Goal: Check status: Check status

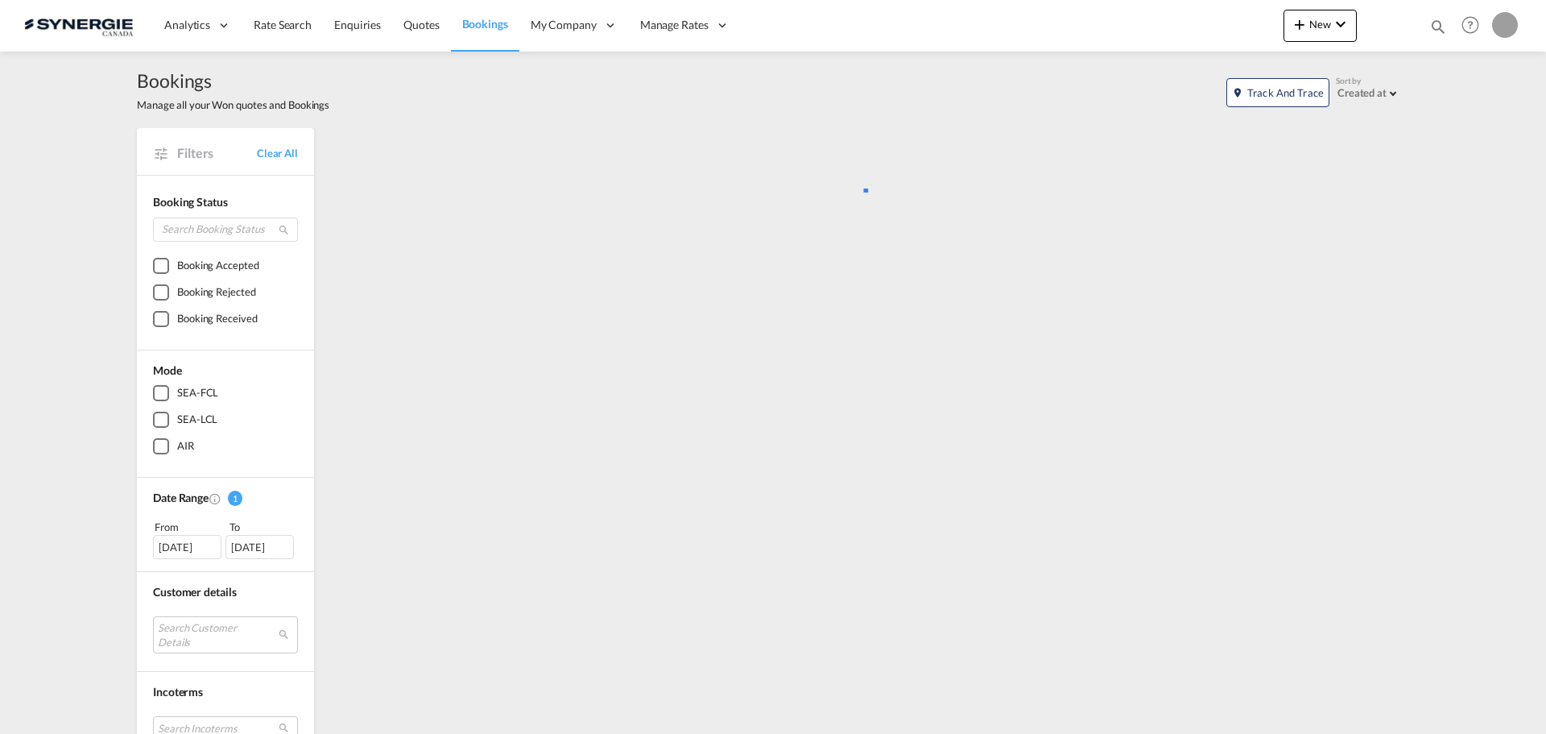
click at [1441, 27] on md-icon "icon-magnify" at bounding box center [1439, 27] width 18 height 18
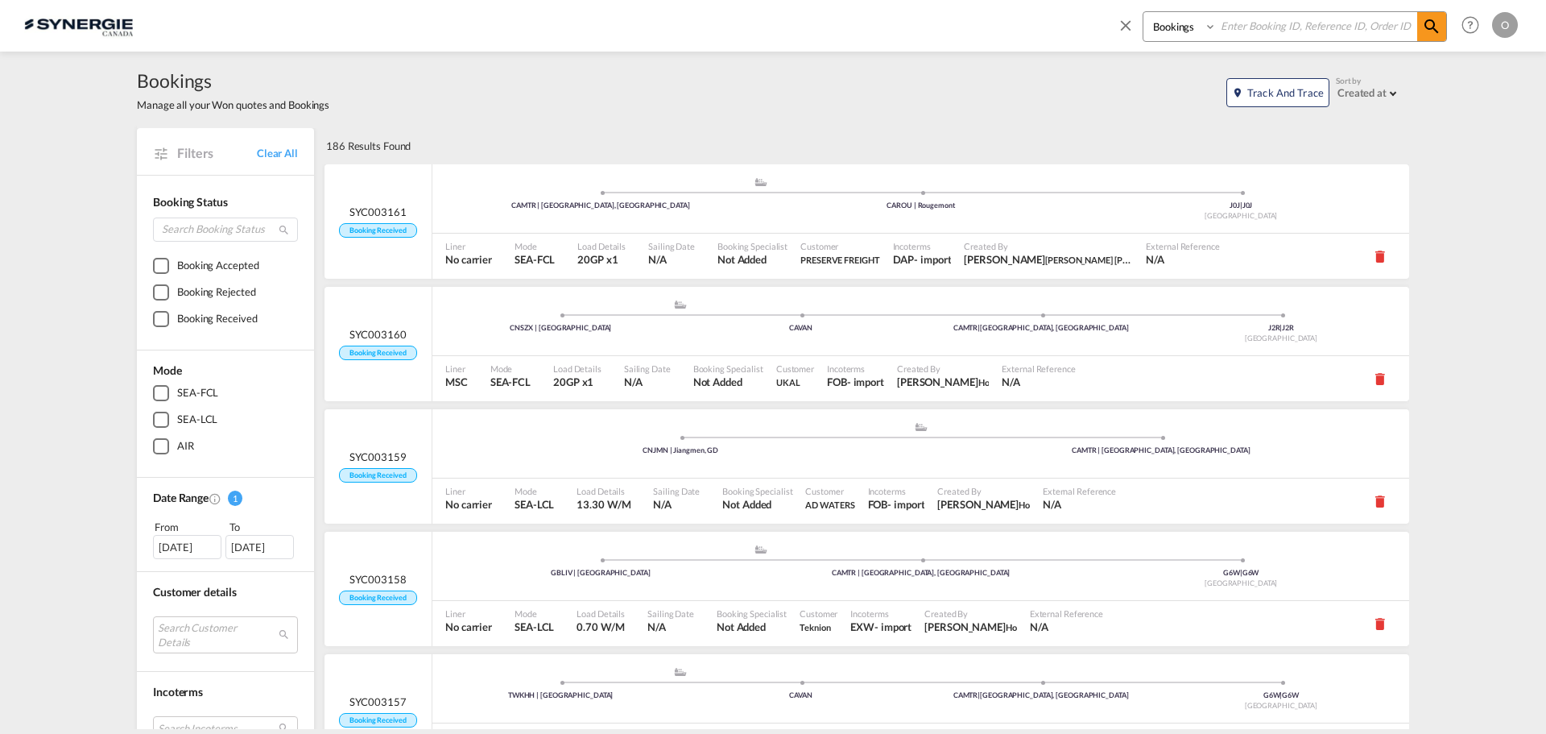
click at [1190, 33] on select "Bookings Quotes Enquiries" at bounding box center [1182, 26] width 77 height 29
select select "Quotes"
click at [1144, 12] on select "Bookings Quotes Enquiries" at bounding box center [1182, 26] width 77 height 29
click at [1246, 27] on input at bounding box center [1317, 26] width 201 height 28
paste input "SYC000014115"
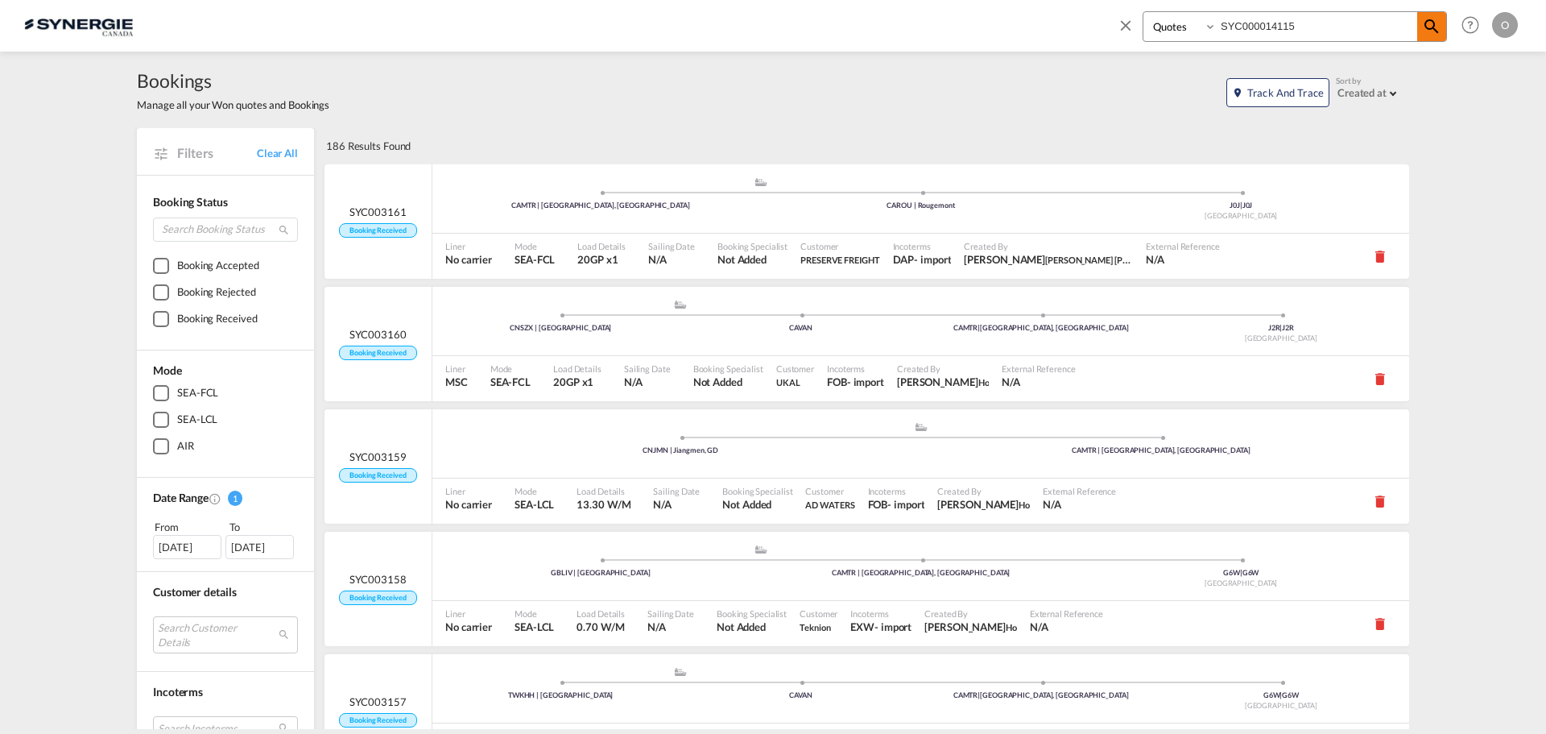
type input "SYC000014115"
click at [1435, 29] on md-icon "icon-magnify" at bounding box center [1431, 26] width 19 height 19
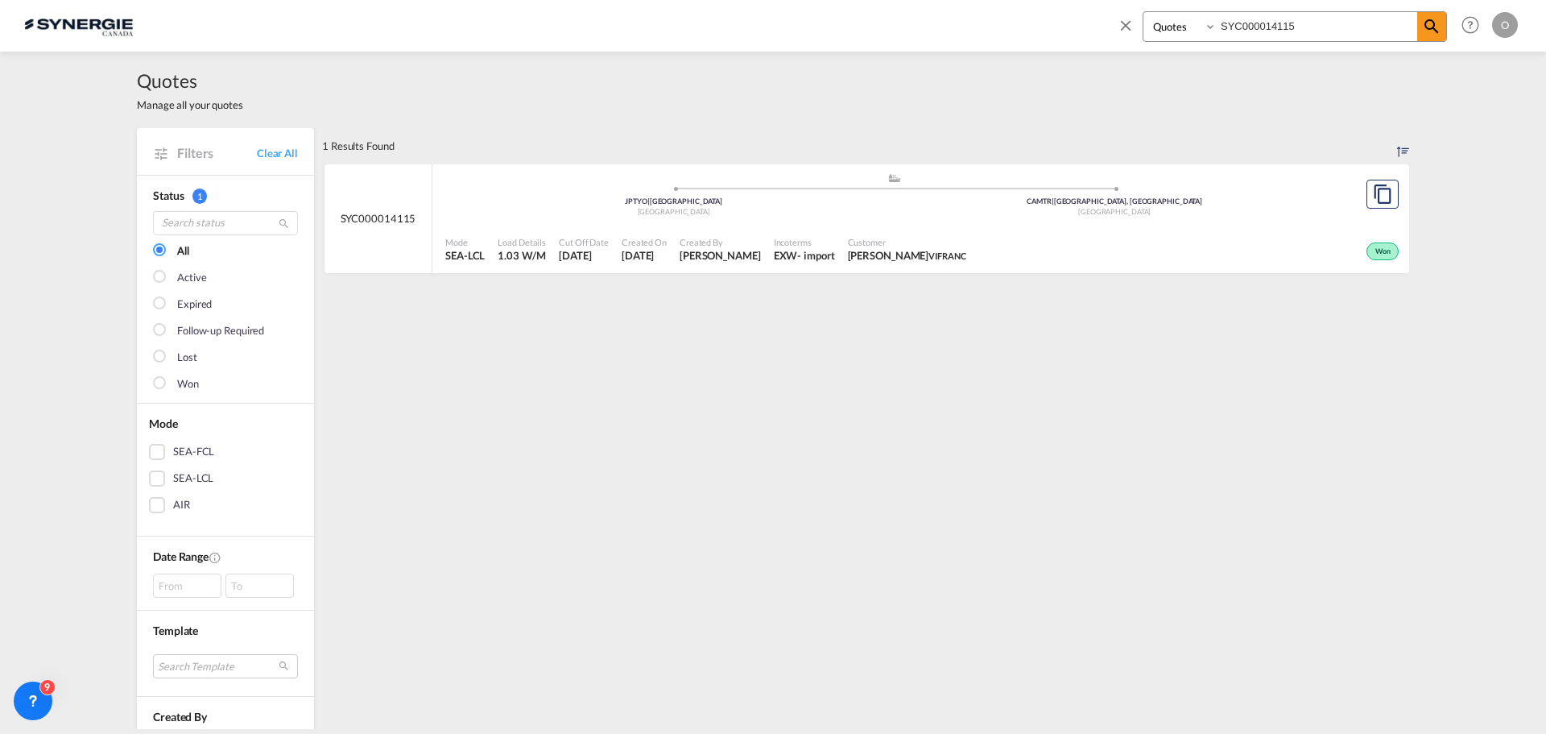
click at [747, 242] on span "Created By" at bounding box center [720, 242] width 81 height 12
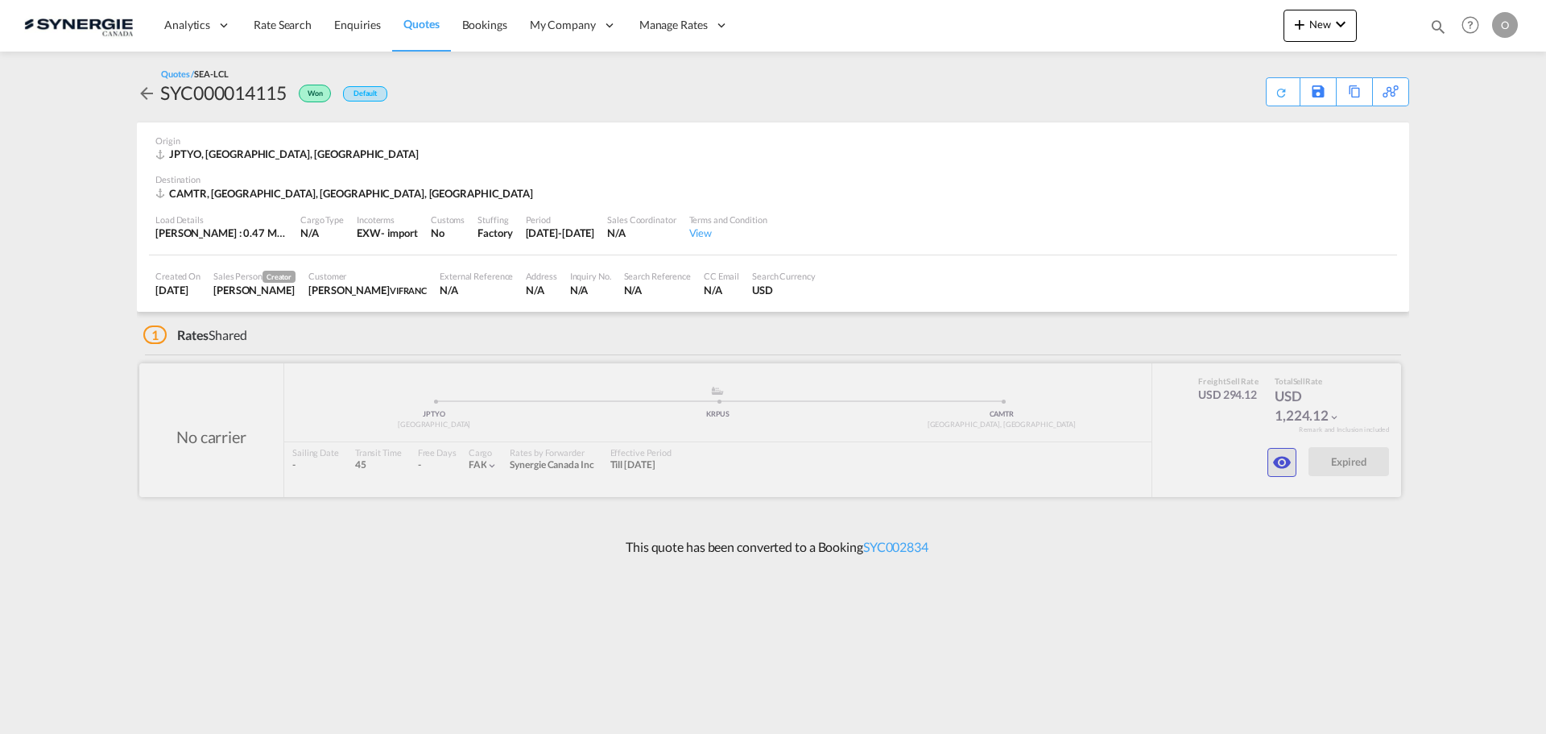
click at [1281, 465] on md-icon "icon-eye" at bounding box center [1282, 462] width 19 height 19
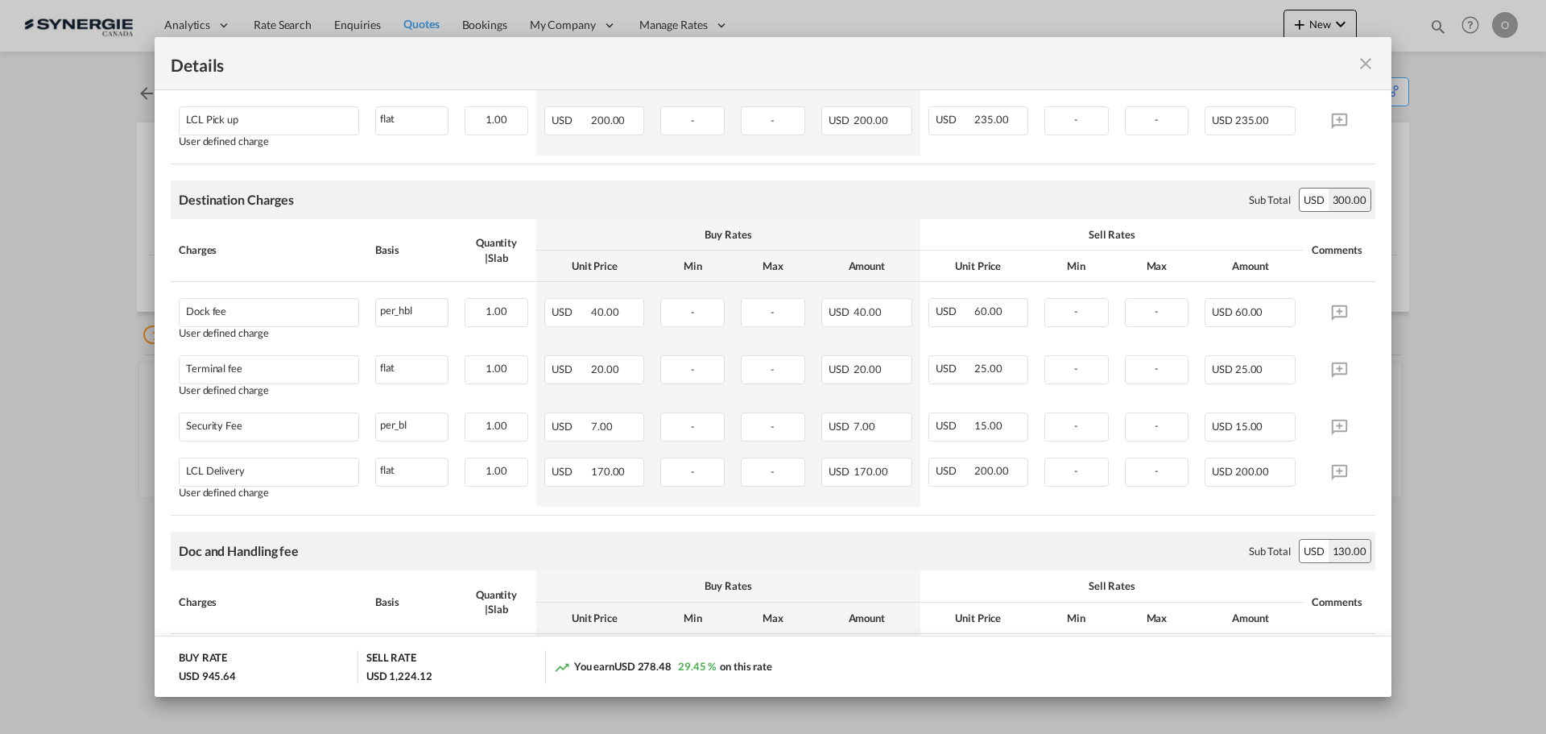
scroll to position [624, 0]
